Goal: Task Accomplishment & Management: Use online tool/utility

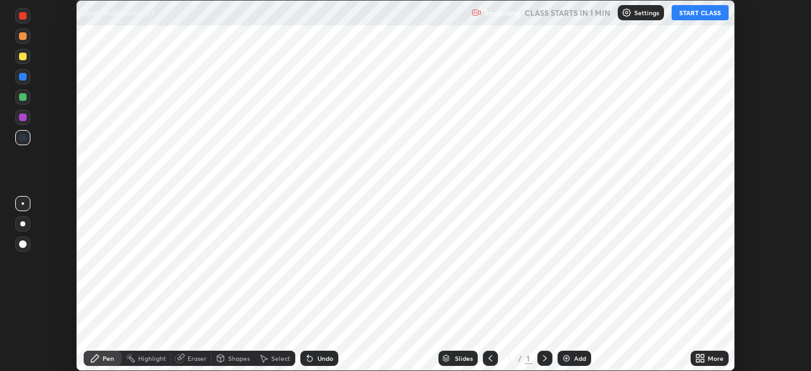
scroll to position [371, 811]
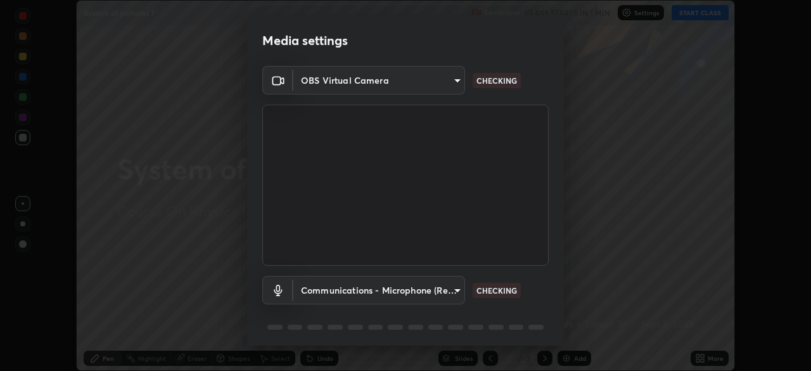
type input "72dbdc4cc3b3af6bca7f1e75d083a577e9752a5e240e0ef97287b3c987c4367e"
type input "communications"
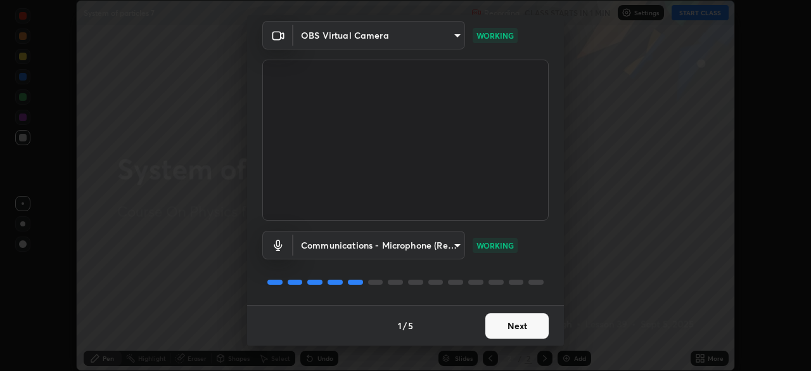
click at [516, 328] on button "Next" at bounding box center [516, 325] width 63 height 25
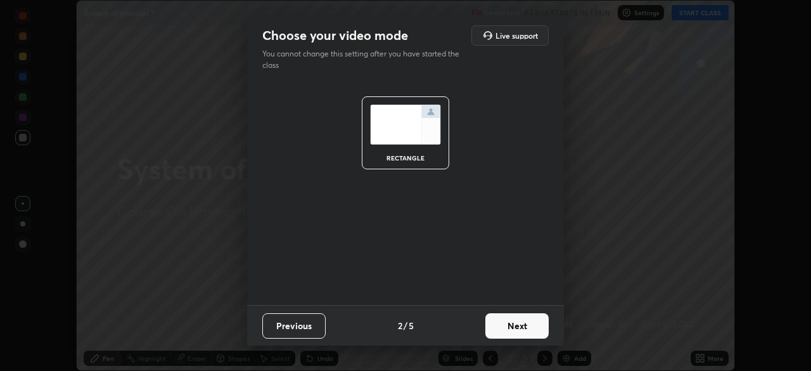
click at [516, 324] on button "Next" at bounding box center [516, 325] width 63 height 25
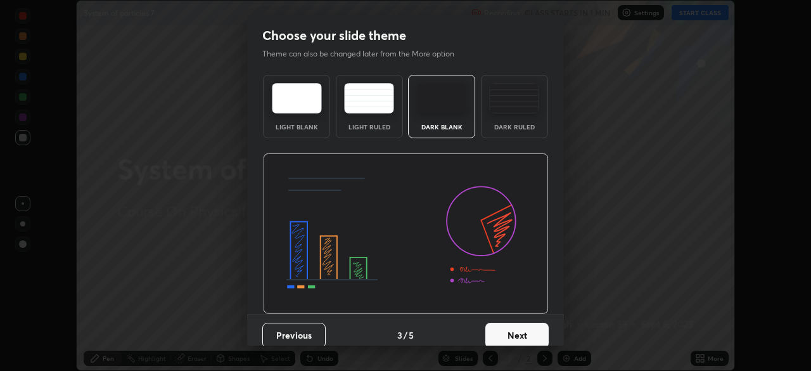
click at [520, 324] on button "Next" at bounding box center [516, 334] width 63 height 25
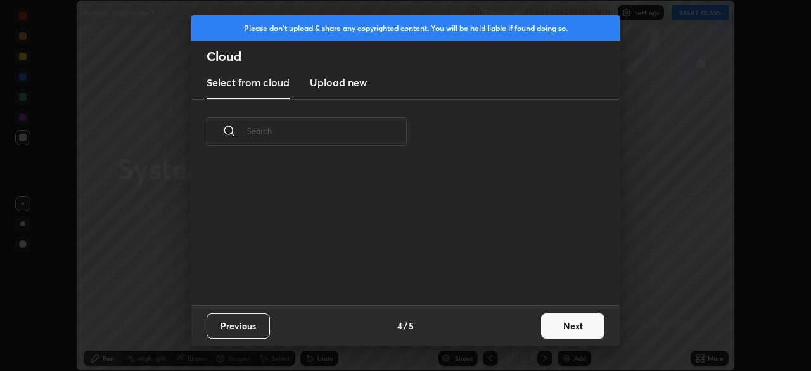
click at [527, 329] on div "Previous 4 / 5 Next" at bounding box center [405, 325] width 428 height 41
click at [532, 326] on div "Previous 4 / 5 Next" at bounding box center [405, 325] width 428 height 41
click at [556, 319] on button "Next" at bounding box center [572, 325] width 63 height 25
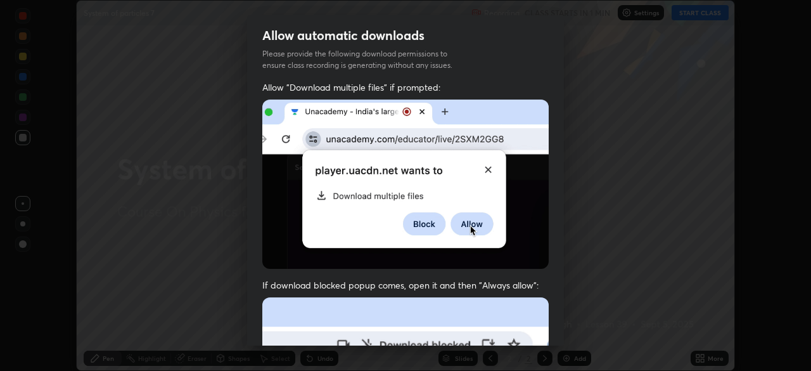
click at [566, 321] on div "Allow automatic downloads Please provide the following download permissions to …" at bounding box center [405, 185] width 811 height 371
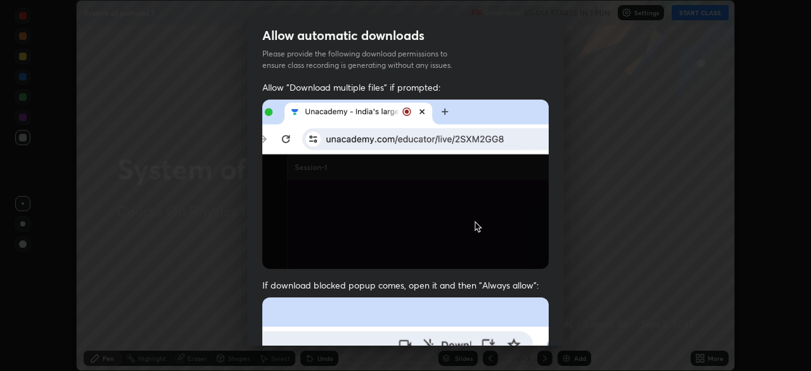
click at [571, 321] on div "Allow automatic downloads Please provide the following download permissions to …" at bounding box center [405, 185] width 811 height 371
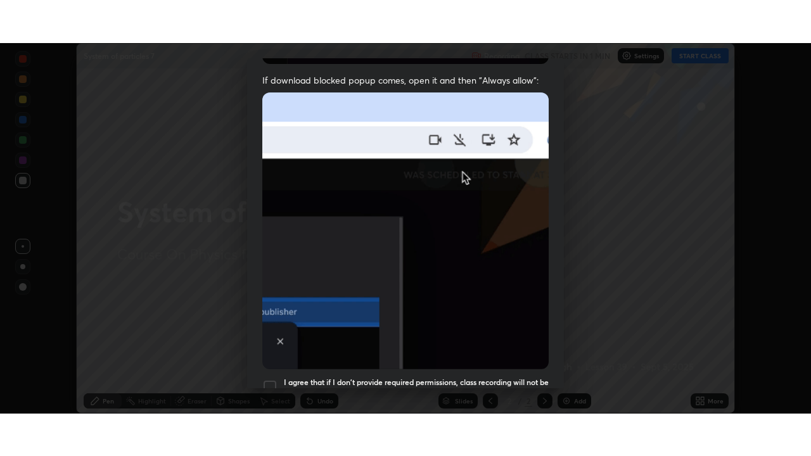
scroll to position [303, 0]
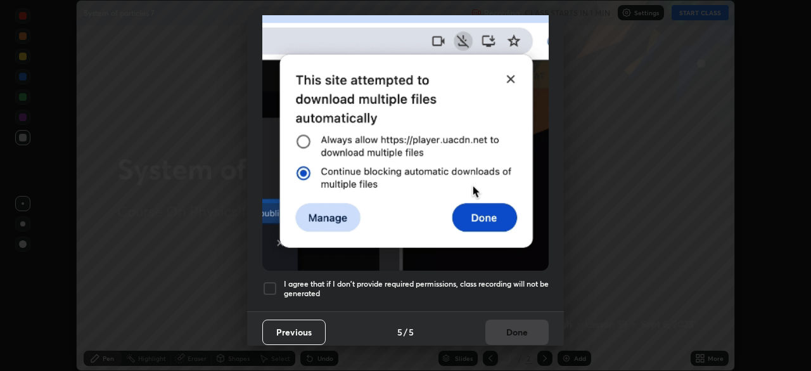
click at [270, 282] on div at bounding box center [269, 288] width 15 height 15
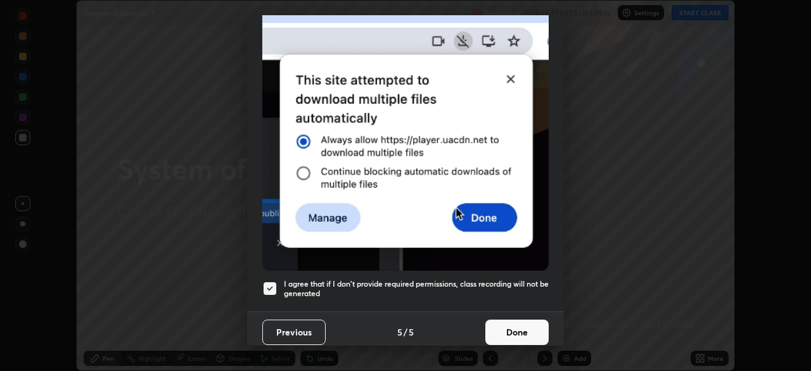
click at [511, 324] on button "Done" at bounding box center [516, 331] width 63 height 25
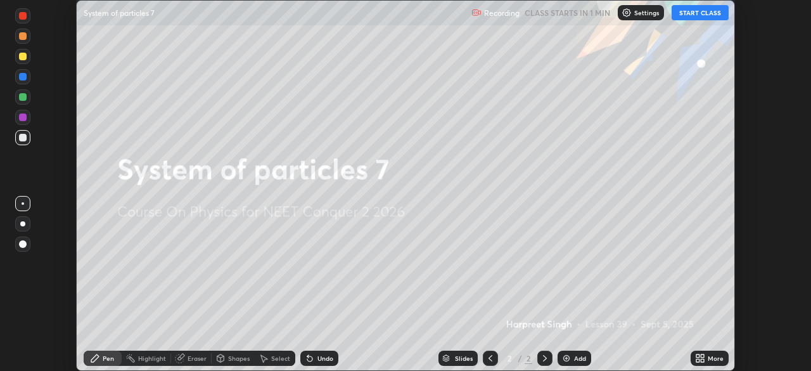
click at [691, 13] on button "START CLASS" at bounding box center [700, 12] width 57 height 15
click at [716, 357] on div "More" at bounding box center [716, 358] width 16 height 6
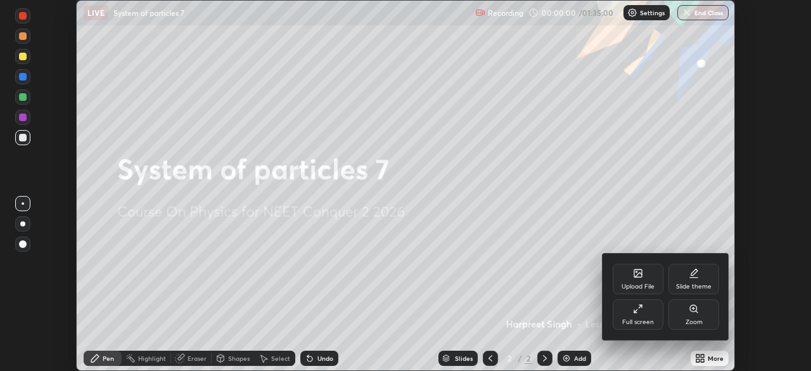
click at [641, 314] on div "Full screen" at bounding box center [638, 314] width 51 height 30
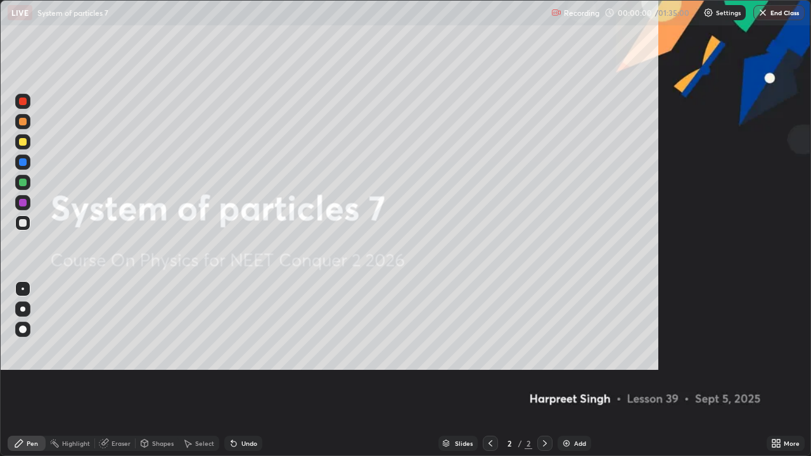
scroll to position [456, 811]
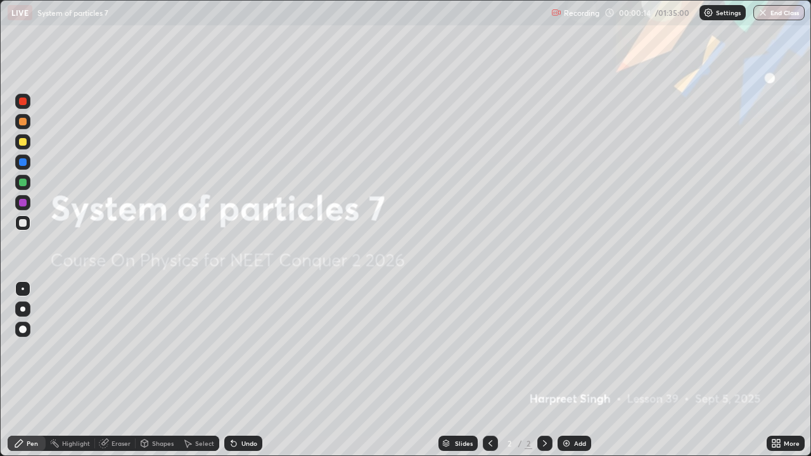
click at [579, 370] on div "Add" at bounding box center [580, 443] width 12 height 6
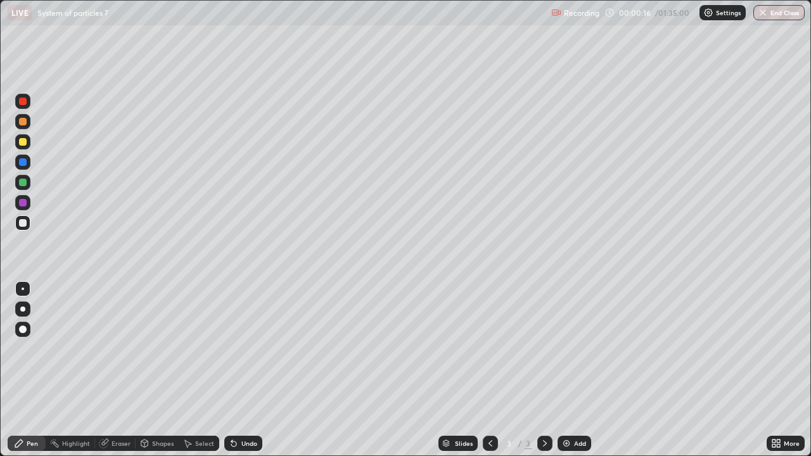
click at [23, 143] on div at bounding box center [23, 142] width 8 height 8
click at [122, 370] on div "Eraser" at bounding box center [121, 443] width 19 height 6
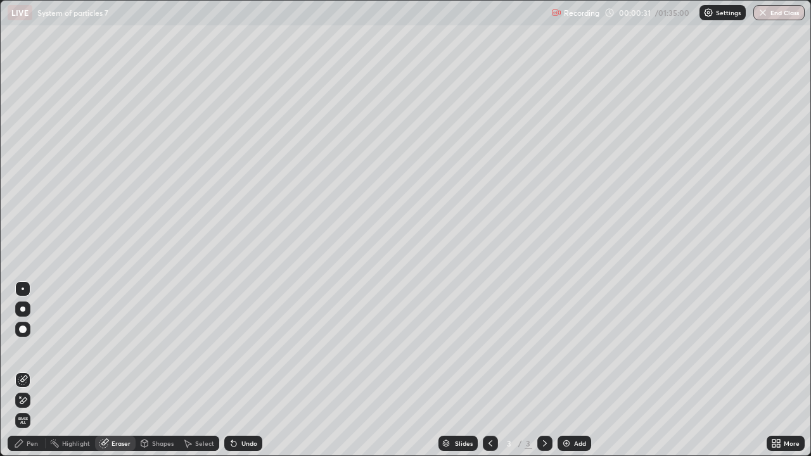
click at [36, 370] on div "Pen" at bounding box center [32, 443] width 11 height 6
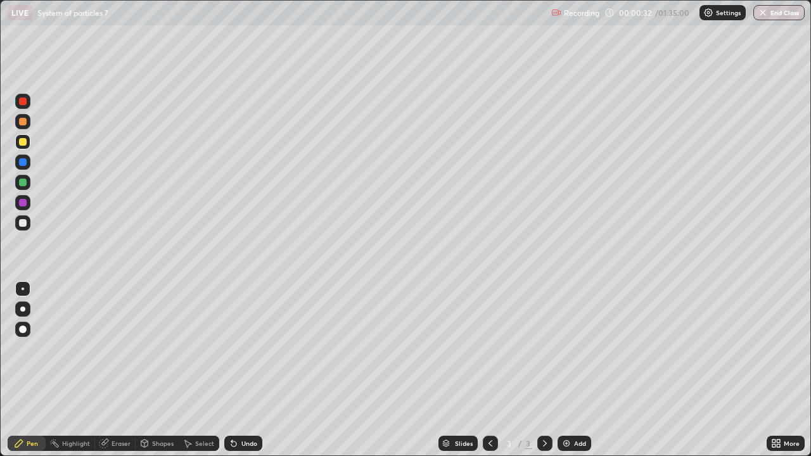
click at [24, 226] on div at bounding box center [23, 223] width 8 height 8
click at [23, 143] on div at bounding box center [23, 142] width 8 height 8
click at [24, 225] on div at bounding box center [23, 223] width 8 height 8
click at [117, 370] on div "Eraser" at bounding box center [121, 443] width 19 height 6
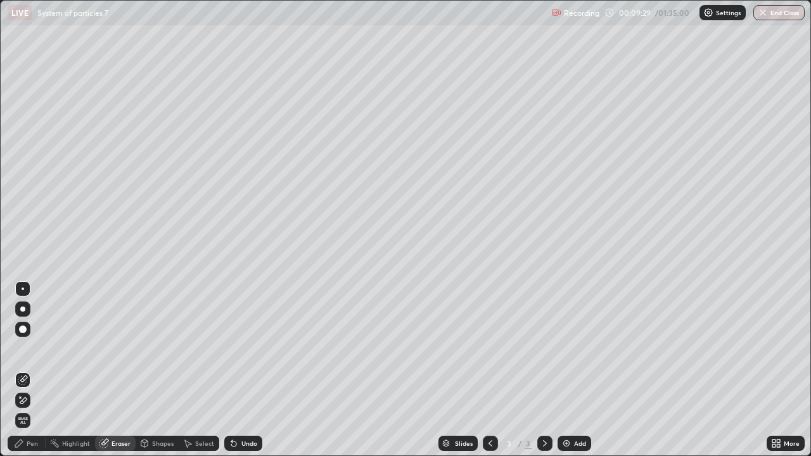
click at [35, 370] on div "Pen" at bounding box center [32, 443] width 11 height 6
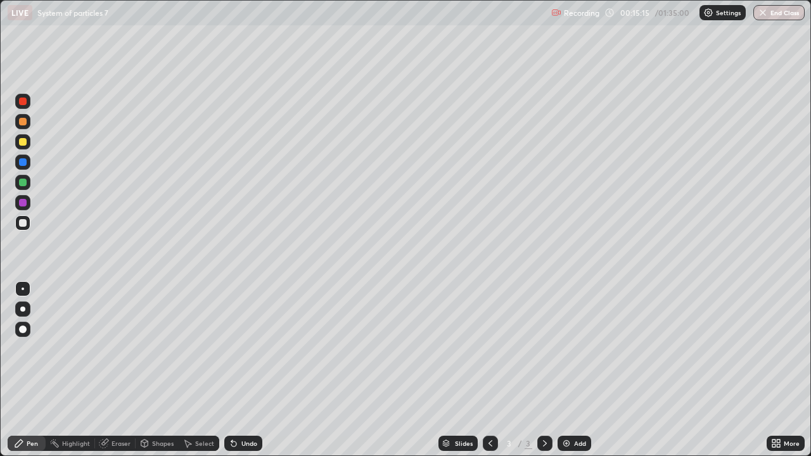
click at [582, 370] on div "Add" at bounding box center [580, 443] width 12 height 6
click at [25, 144] on div at bounding box center [23, 142] width 8 height 8
click at [115, 370] on div "Eraser" at bounding box center [121, 443] width 19 height 6
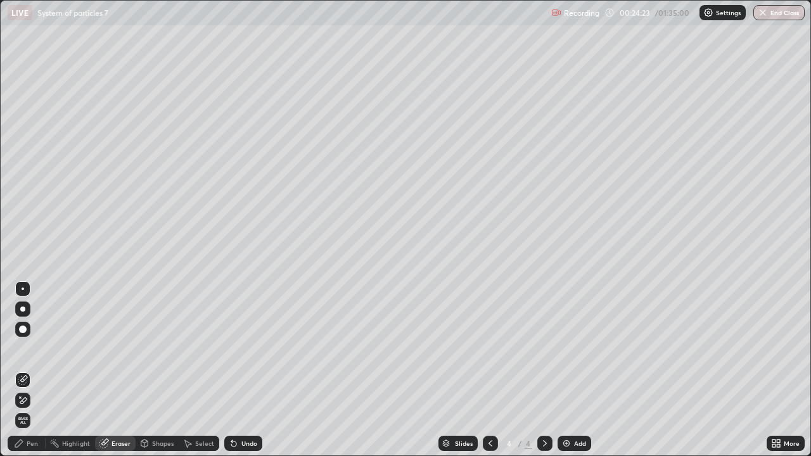
click at [33, 370] on div "Pen" at bounding box center [32, 443] width 11 height 6
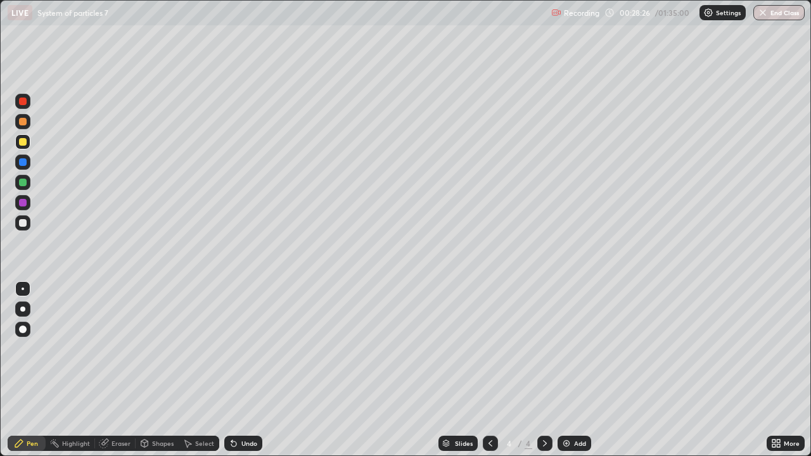
click at [26, 181] on div at bounding box center [23, 183] width 8 height 8
click at [488, 370] on icon at bounding box center [490, 443] width 10 height 10
click at [542, 370] on icon at bounding box center [545, 443] width 10 height 10
click at [580, 370] on div "Add" at bounding box center [580, 443] width 12 height 6
click at [23, 225] on div at bounding box center [23, 223] width 8 height 8
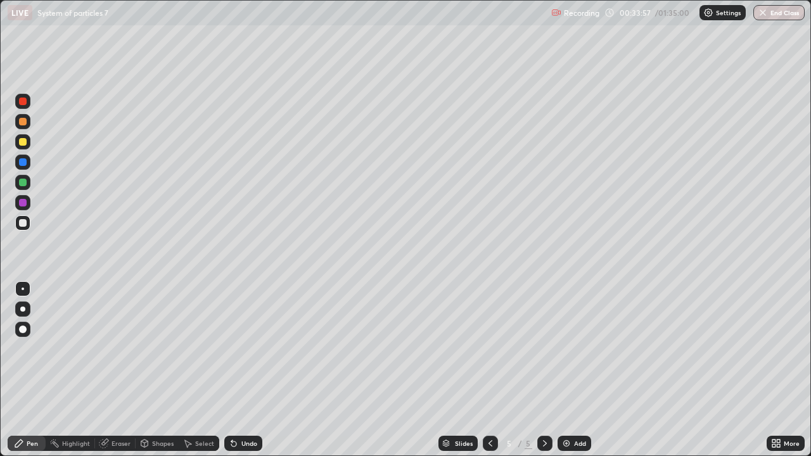
click at [19, 183] on div at bounding box center [23, 183] width 8 height 8
click at [20, 222] on div at bounding box center [23, 223] width 8 height 8
click at [22, 183] on div at bounding box center [23, 183] width 8 height 8
click at [25, 222] on div at bounding box center [23, 223] width 8 height 8
click at [577, 370] on div "Add" at bounding box center [580, 443] width 12 height 6
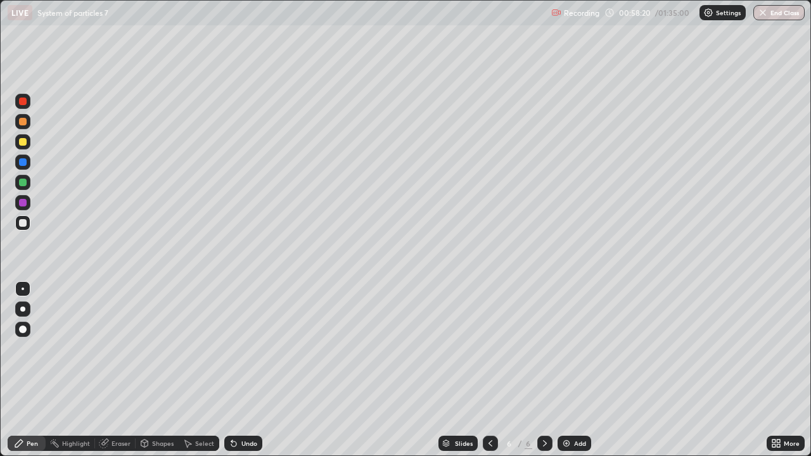
click at [575, 370] on div "Add" at bounding box center [580, 443] width 12 height 6
click at [24, 144] on div at bounding box center [23, 142] width 8 height 8
click at [22, 220] on div at bounding box center [23, 223] width 8 height 8
click at [122, 370] on div "Eraser" at bounding box center [121, 443] width 19 height 6
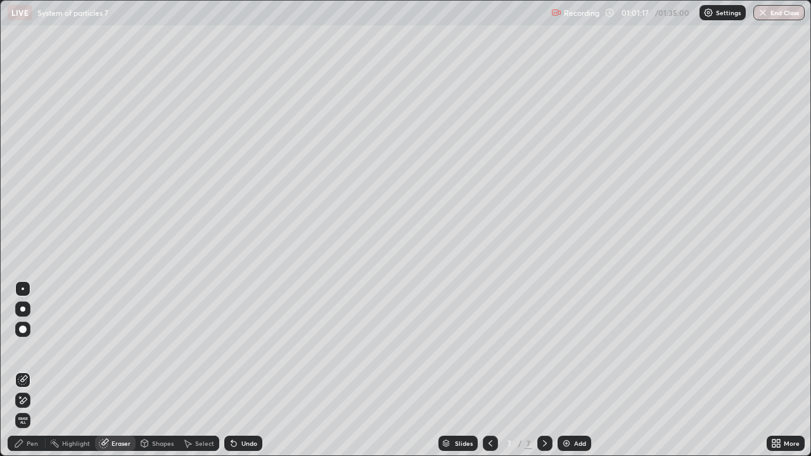
click at [36, 370] on div "Pen" at bounding box center [32, 443] width 11 height 6
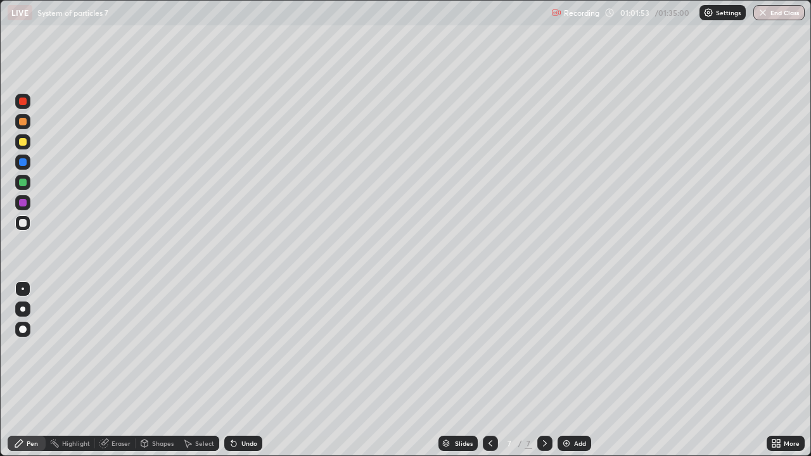
click at [25, 144] on div at bounding box center [23, 142] width 8 height 8
click at [22, 225] on div at bounding box center [23, 223] width 8 height 8
click at [25, 143] on div at bounding box center [23, 142] width 8 height 8
click at [123, 370] on div "Eraser" at bounding box center [121, 443] width 19 height 6
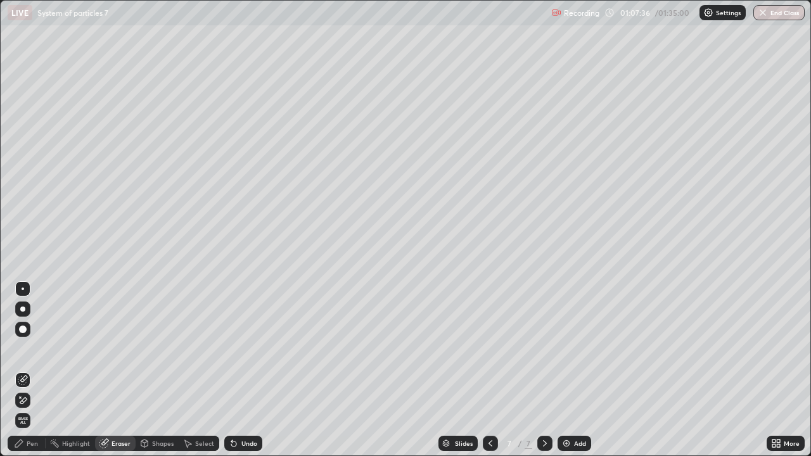
click at [35, 370] on div "Pen" at bounding box center [32, 443] width 11 height 6
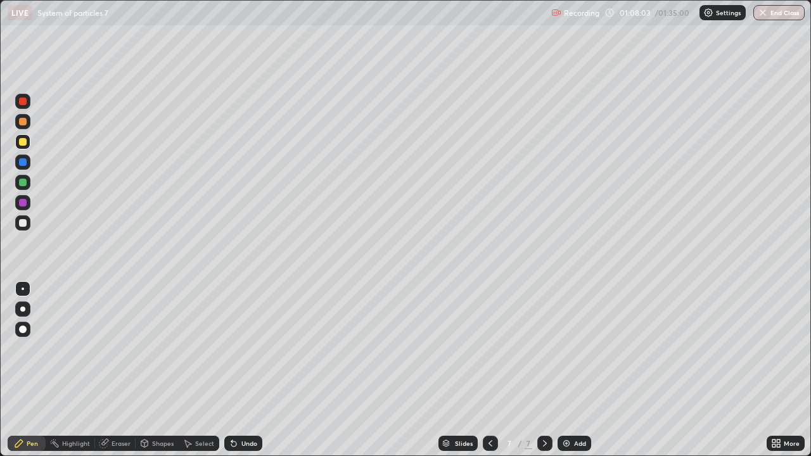
click at [122, 370] on div "Eraser" at bounding box center [121, 443] width 19 height 6
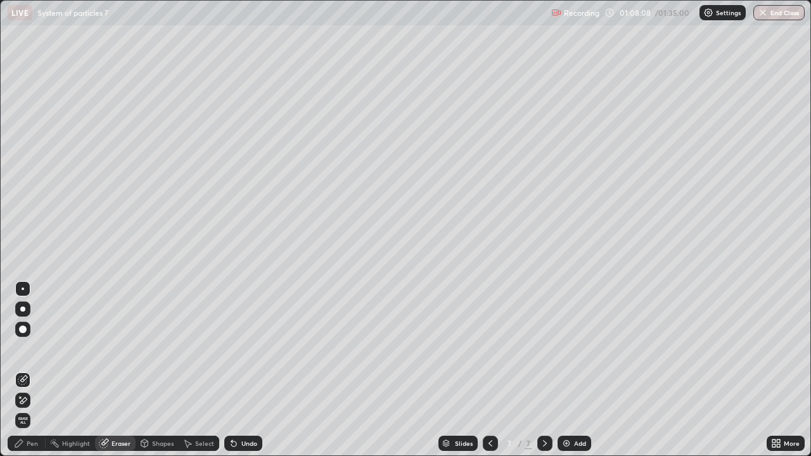
click at [30, 370] on div "Pen" at bounding box center [32, 443] width 11 height 6
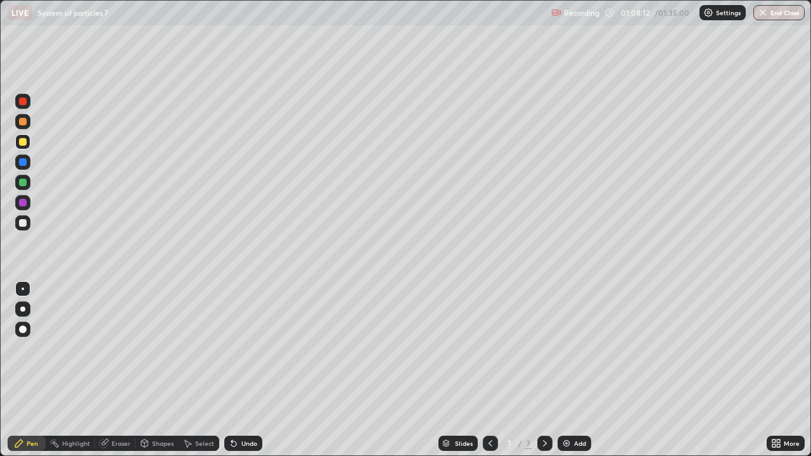
click at [121, 370] on div "Eraser" at bounding box center [121, 443] width 19 height 6
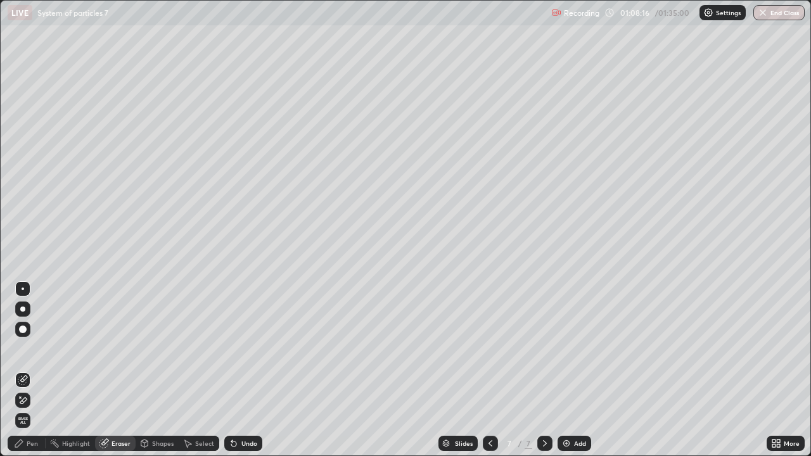
click at [32, 370] on div "Pen" at bounding box center [32, 443] width 11 height 6
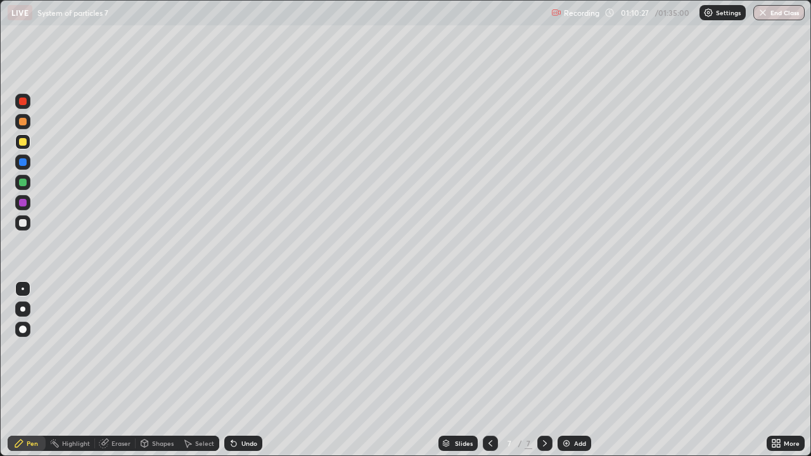
click at [23, 224] on div at bounding box center [23, 223] width 8 height 8
click at [122, 370] on div "Eraser" at bounding box center [121, 443] width 19 height 6
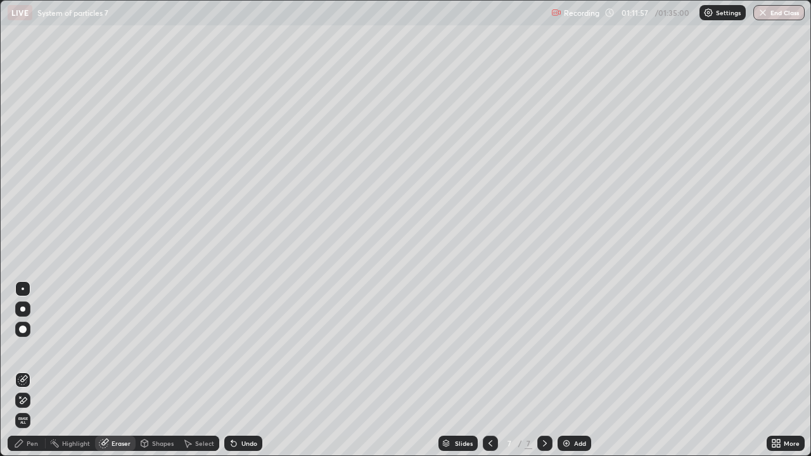
click at [35, 370] on div "Pen" at bounding box center [32, 443] width 11 height 6
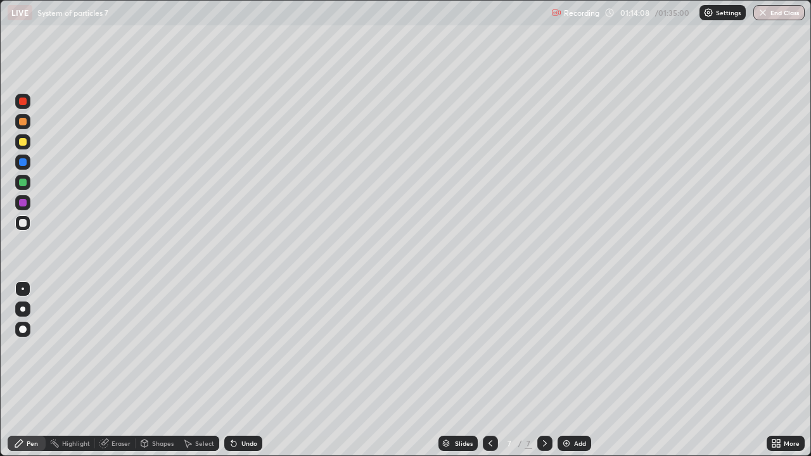
click at [578, 370] on div "Add" at bounding box center [580, 443] width 12 height 6
click at [21, 142] on div at bounding box center [23, 142] width 8 height 8
click at [23, 184] on div at bounding box center [23, 183] width 8 height 8
click at [26, 139] on div at bounding box center [23, 142] width 8 height 8
click at [23, 223] on div at bounding box center [23, 223] width 8 height 8
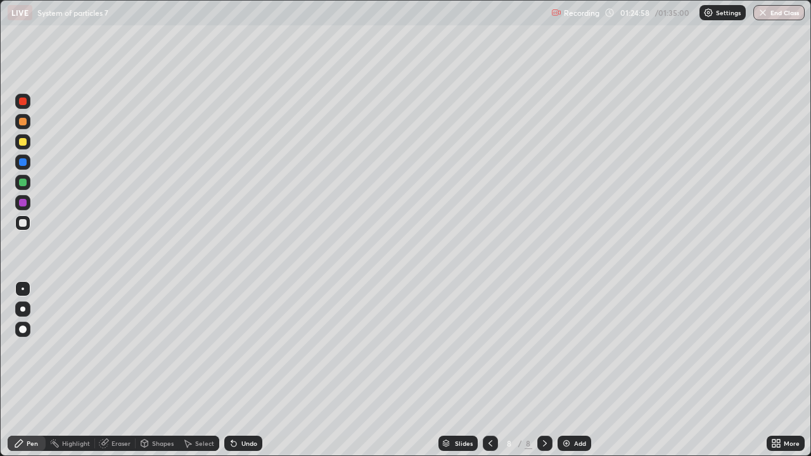
click at [118, 370] on div "Eraser" at bounding box center [121, 443] width 19 height 6
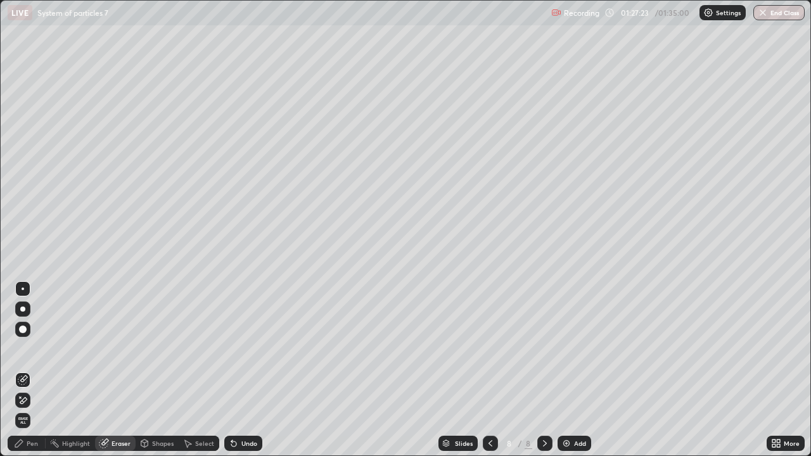
click at [577, 370] on div "Add" at bounding box center [580, 443] width 12 height 6
click at [34, 370] on div "Pen" at bounding box center [32, 443] width 11 height 6
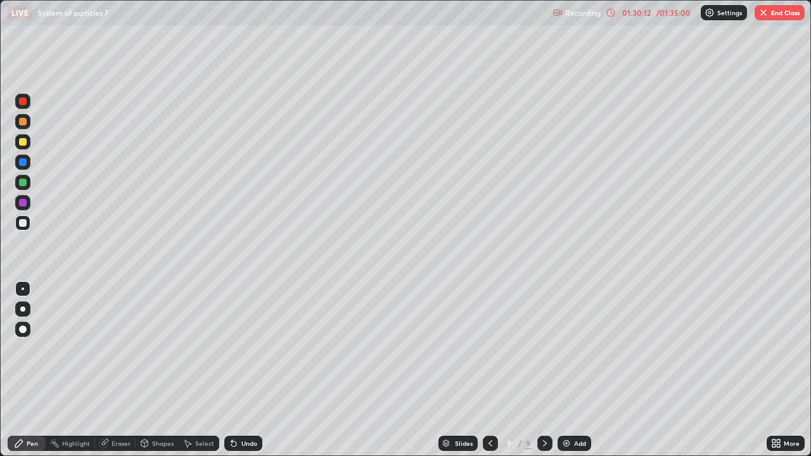
click at [27, 143] on div at bounding box center [22, 141] width 15 height 15
click at [491, 370] on icon at bounding box center [490, 443] width 10 height 10
click at [546, 370] on icon at bounding box center [545, 443] width 10 height 10
click at [117, 370] on div "Eraser" at bounding box center [121, 443] width 19 height 6
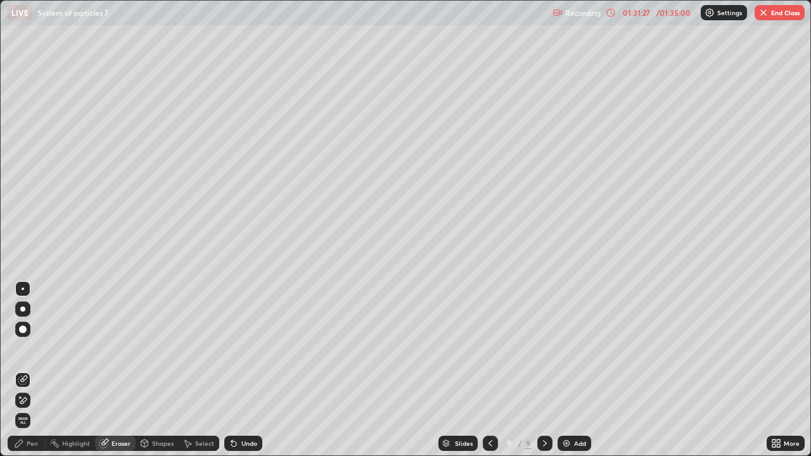
click at [33, 370] on div "Pen" at bounding box center [32, 443] width 11 height 6
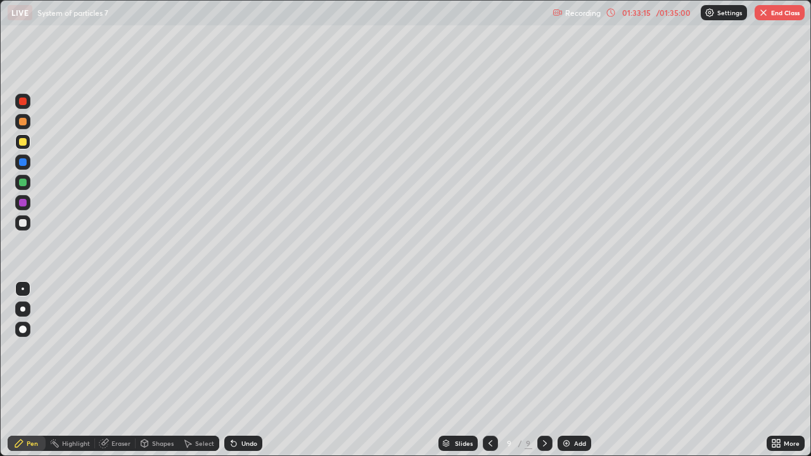
click at [578, 370] on div "Add" at bounding box center [580, 443] width 12 height 6
click at [24, 222] on div at bounding box center [23, 223] width 8 height 8
click at [24, 145] on div at bounding box center [23, 142] width 8 height 8
click at [120, 370] on div "Eraser" at bounding box center [121, 443] width 19 height 6
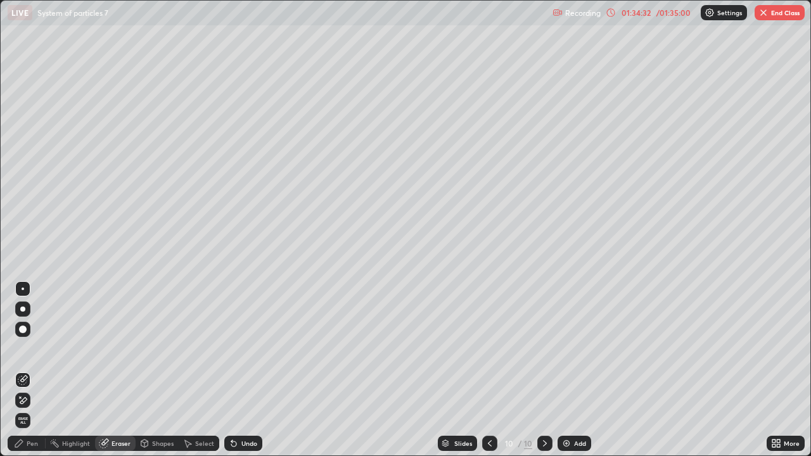
click at [30, 370] on div "Pen" at bounding box center [32, 443] width 11 height 6
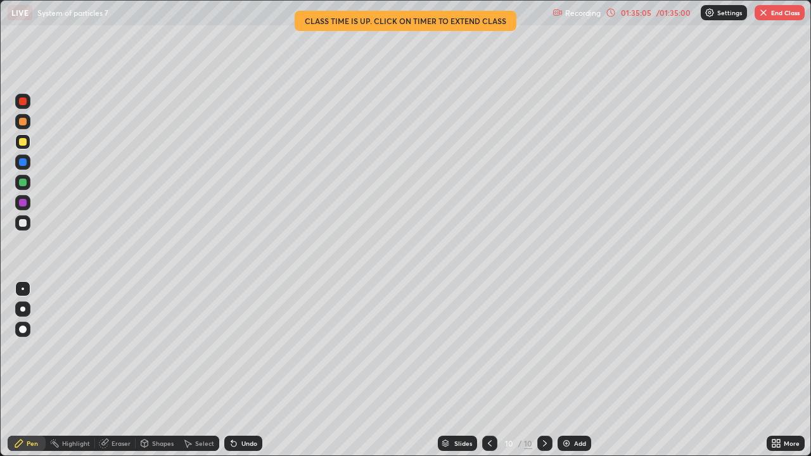
click at [642, 15] on div "01:35:05" at bounding box center [635, 13] width 35 height 8
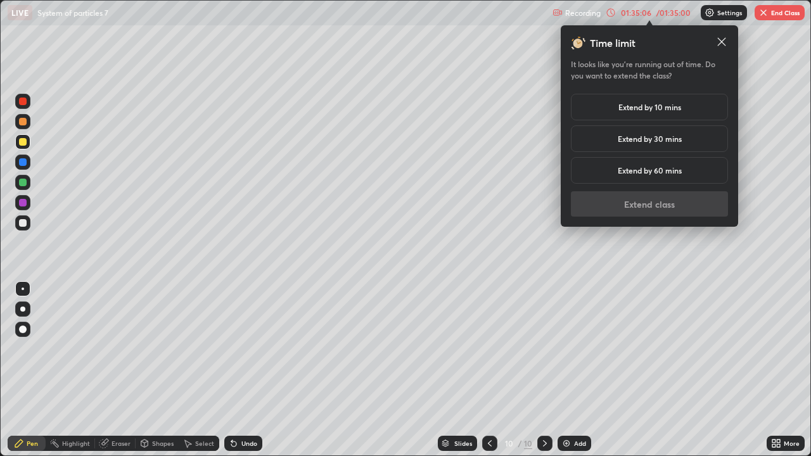
click at [649, 107] on h5 "Extend by 10 mins" at bounding box center [649, 106] width 63 height 11
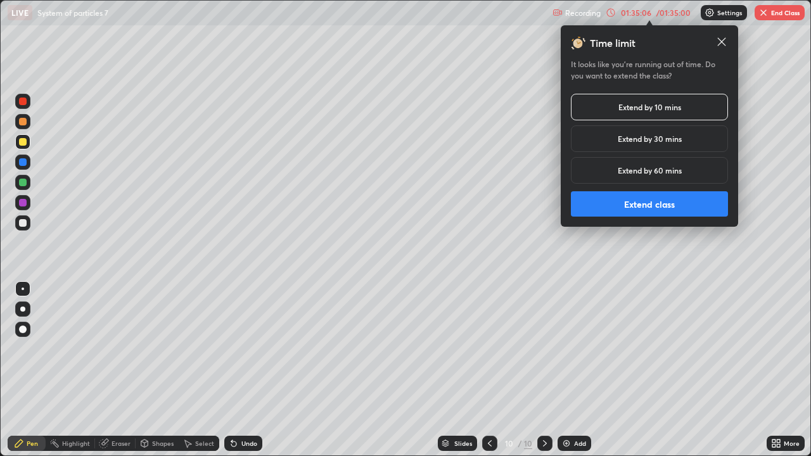
click at [647, 197] on button "Extend class" at bounding box center [649, 203] width 157 height 25
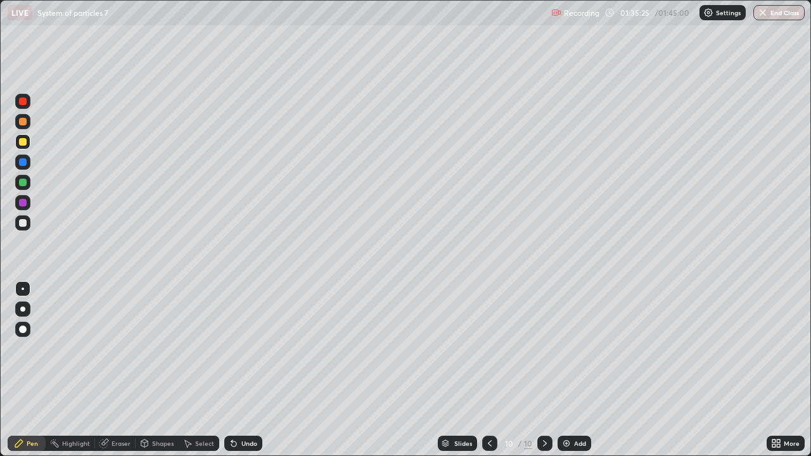
click at [23, 226] on div at bounding box center [23, 223] width 8 height 8
click at [23, 145] on div at bounding box center [23, 142] width 8 height 8
click at [777, 16] on button "End Class" at bounding box center [780, 12] width 50 height 15
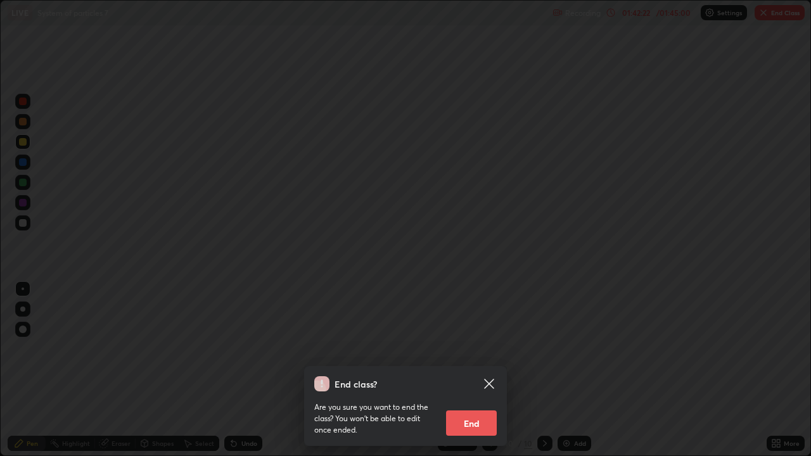
click at [486, 370] on button "End" at bounding box center [471, 423] width 51 height 25
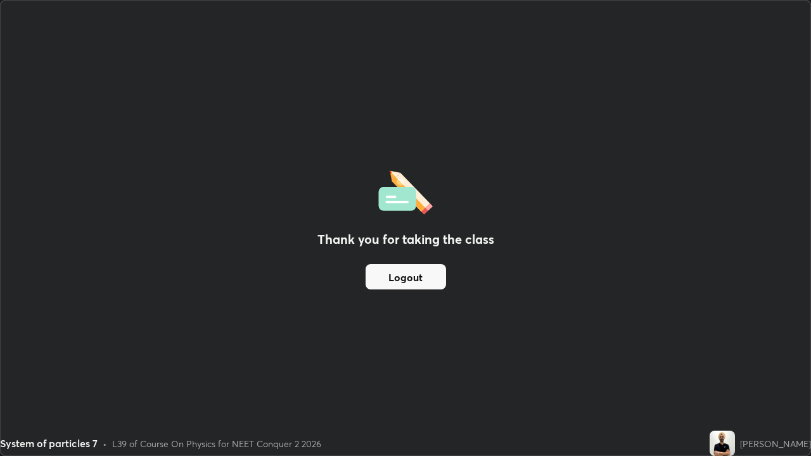
click at [753, 234] on div "Thank you for taking the class Logout" at bounding box center [406, 228] width 810 height 455
click at [440, 279] on button "Logout" at bounding box center [406, 276] width 80 height 25
